Goal: Check status: Check status

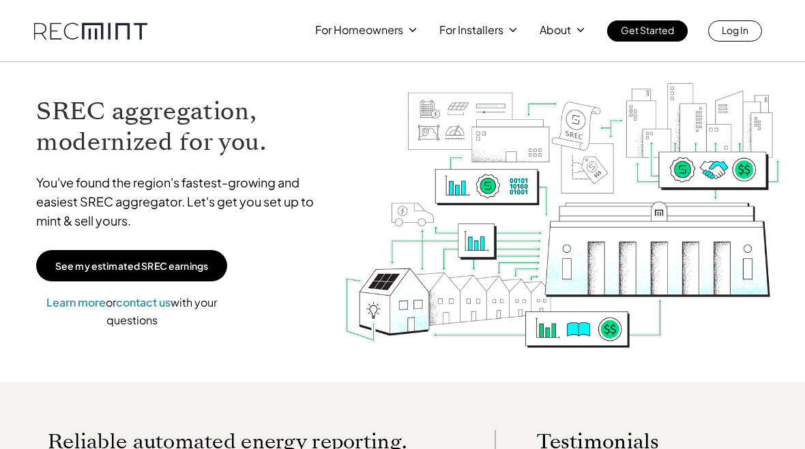
click at [740, 37] on p "Log In" at bounding box center [735, 29] width 27 height 19
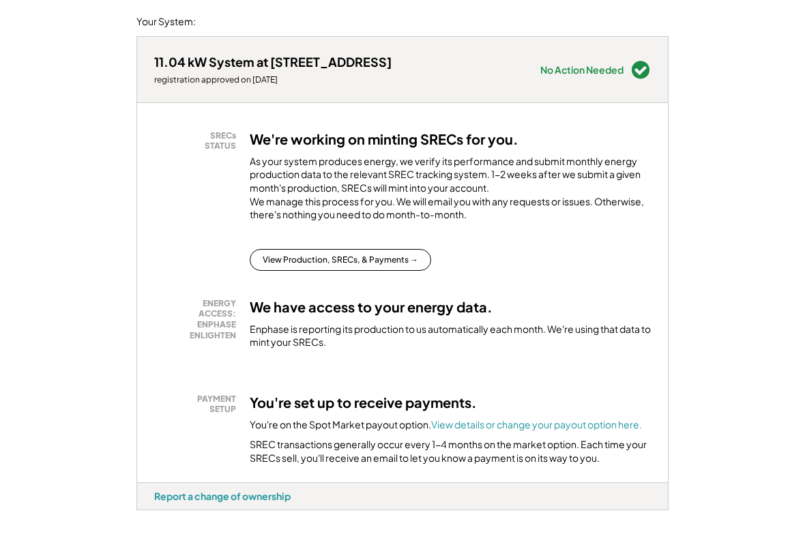
scroll to position [171, 0]
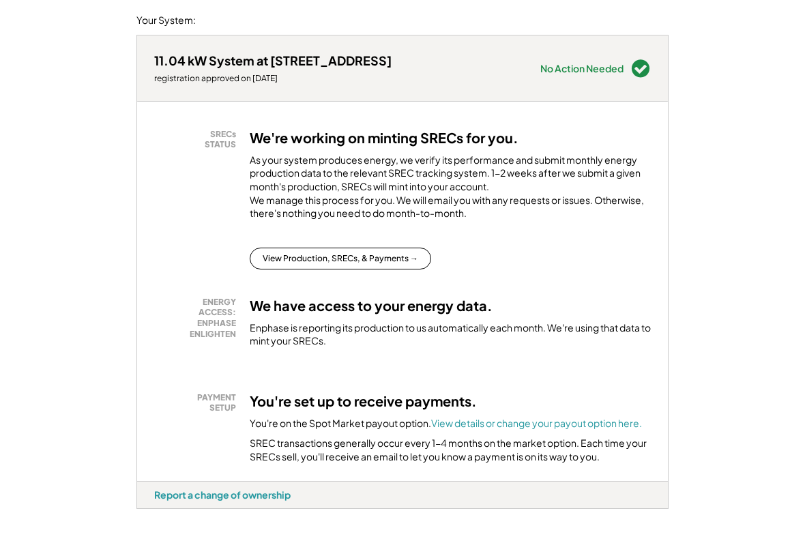
click at [385, 267] on button "View Production, SRECs, & Payments →" at bounding box center [340, 259] width 181 height 22
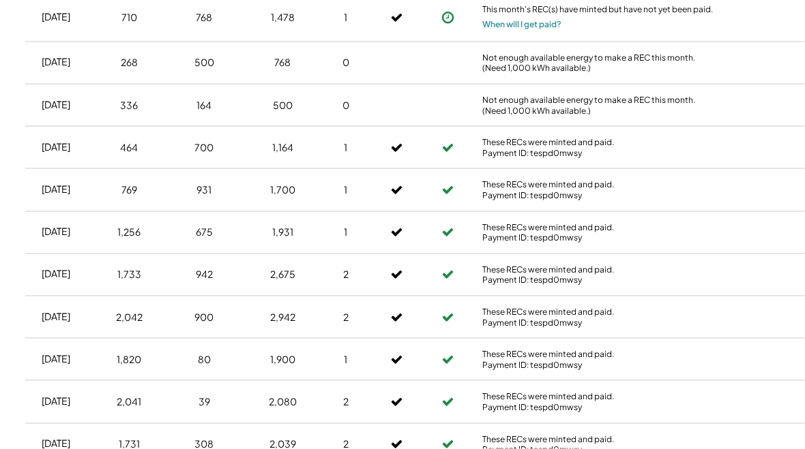
scroll to position [1497, 2]
click at [694, 223] on div "These RECs were minted and paid. Payment ID: tespd0mwsy" at bounding box center [598, 233] width 232 height 21
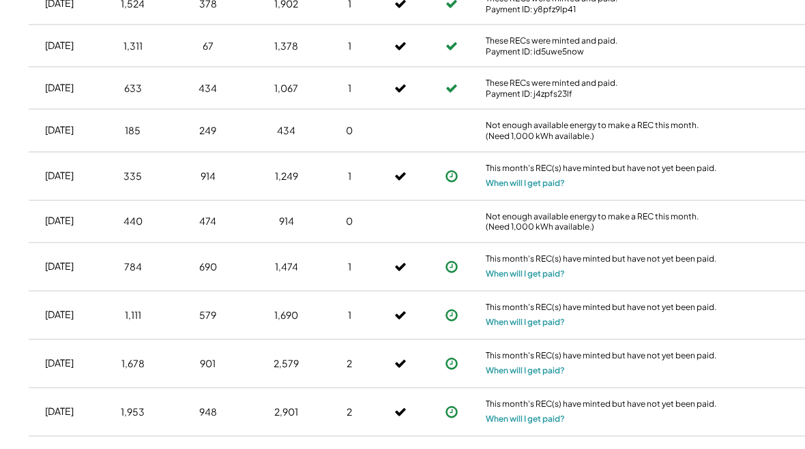
scroll to position [864, 0]
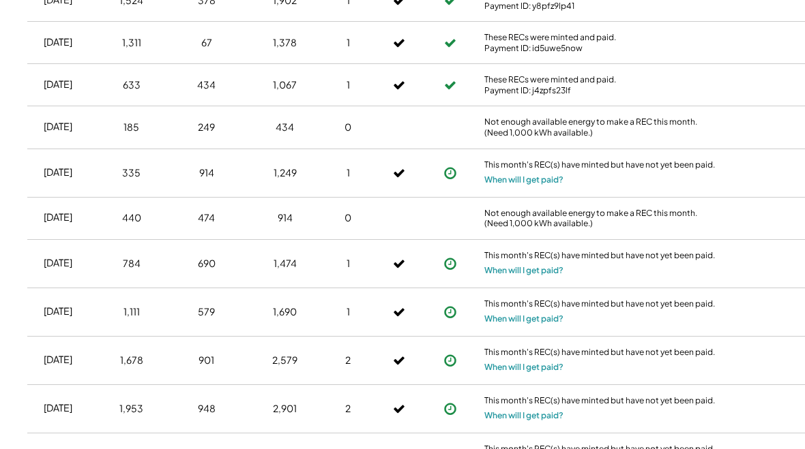
click at [748, 177] on div "Dec 2024 335 914 1,249 1 This month's REC(s) have minted but have not yet been …" at bounding box center [436, 173] width 818 height 48
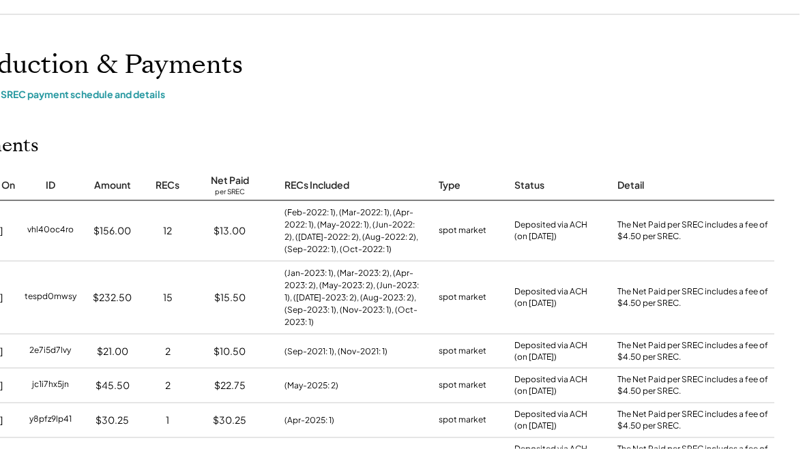
scroll to position [0, 68]
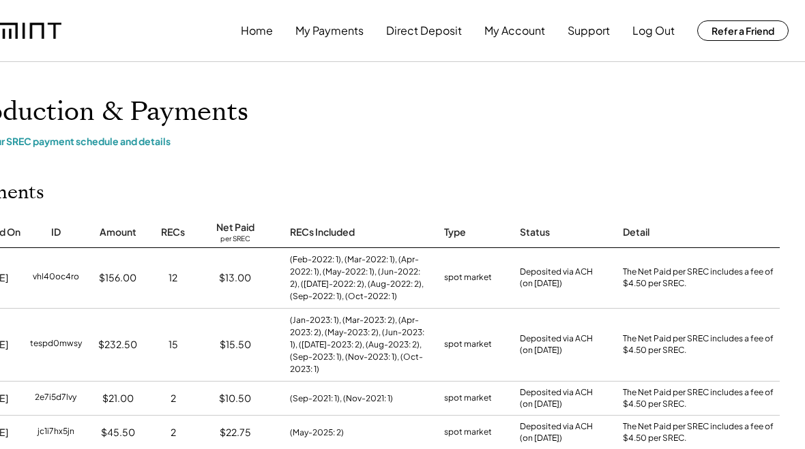
click at [664, 31] on button "Log Out" at bounding box center [653, 30] width 42 height 27
